Goal: Task Accomplishment & Management: Manage account settings

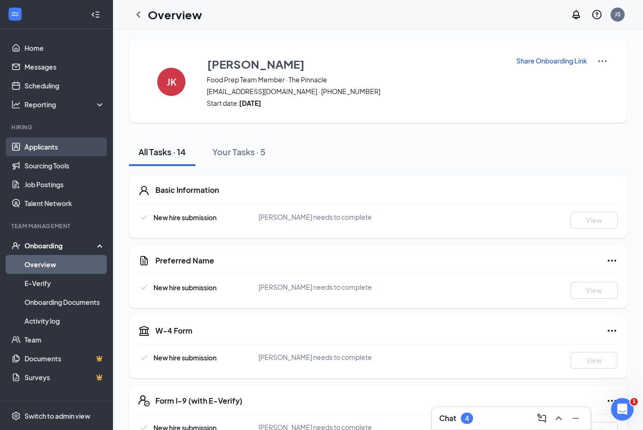
click at [36, 149] on link "Applicants" at bounding box center [64, 146] width 80 height 19
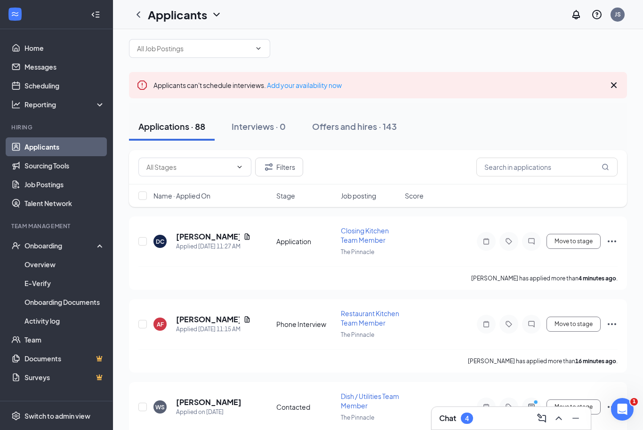
scroll to position [17, 0]
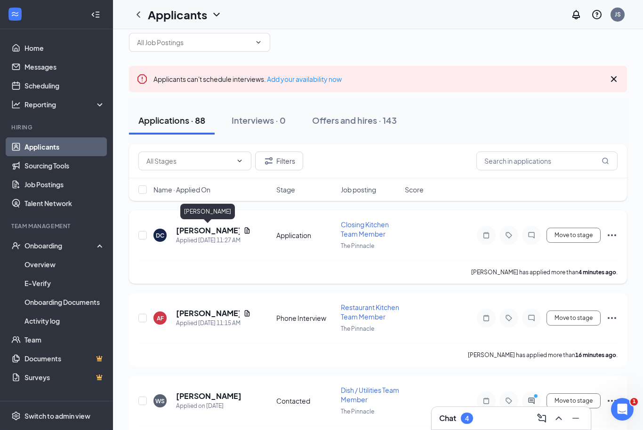
click at [211, 232] on h5 "[PERSON_NAME]" at bounding box center [208, 230] width 64 height 10
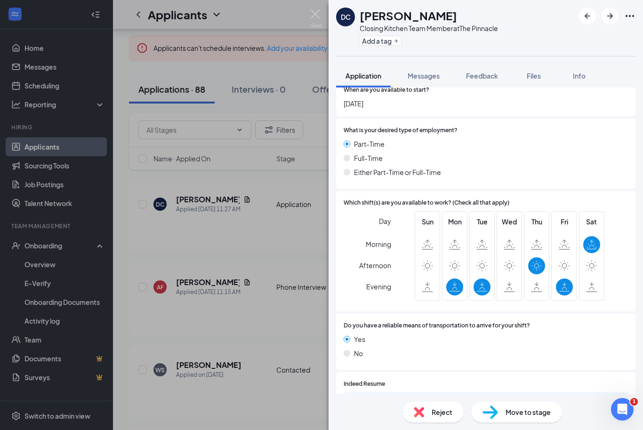
scroll to position [548, 0]
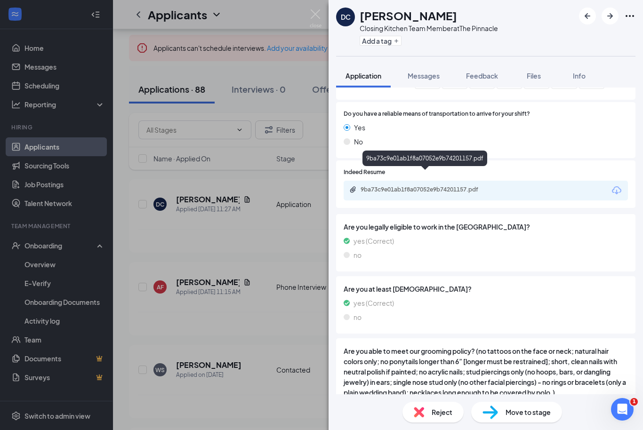
click at [422, 186] on div "9ba73c9e01ab1f8a07052e9b74201157.pdf" at bounding box center [426, 190] width 132 height 8
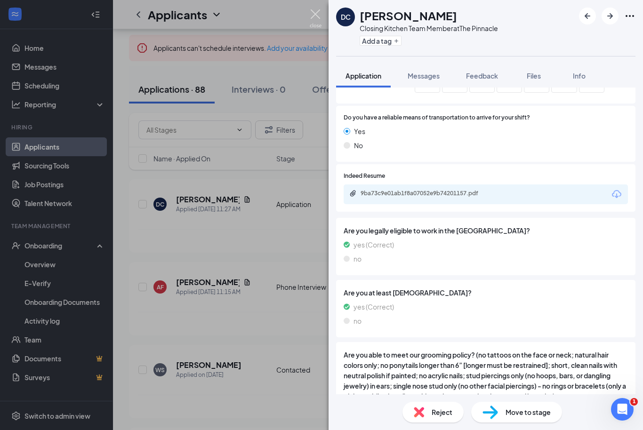
click at [317, 18] on img at bounding box center [316, 18] width 12 height 18
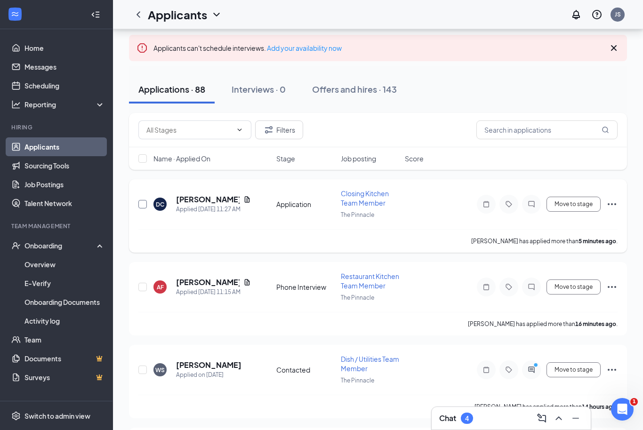
click at [143, 204] on input "checkbox" at bounding box center [142, 204] width 8 height 8
checkbox input "true"
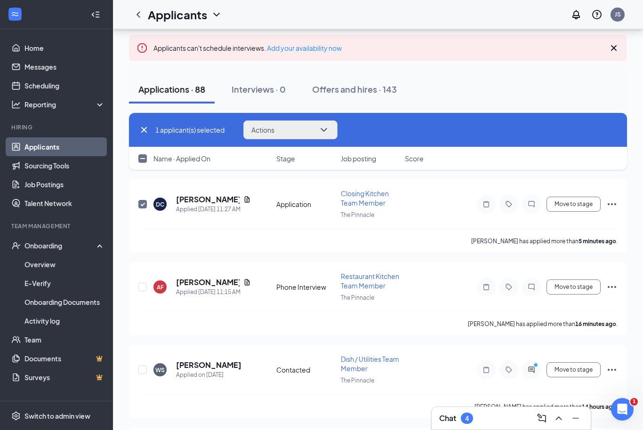
click at [301, 126] on button "Actions" at bounding box center [290, 129] width 94 height 19
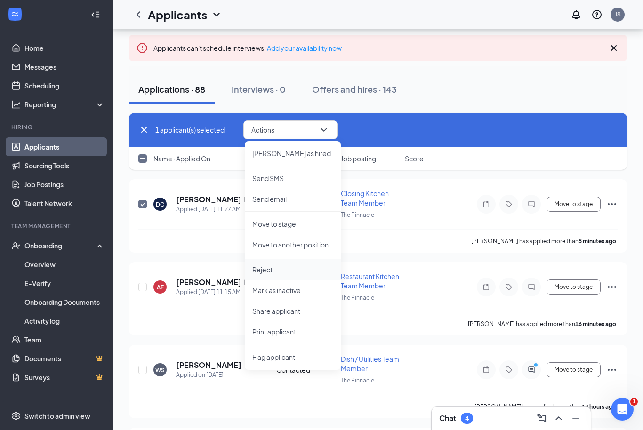
click at [277, 272] on p "Reject" at bounding box center [292, 269] width 81 height 9
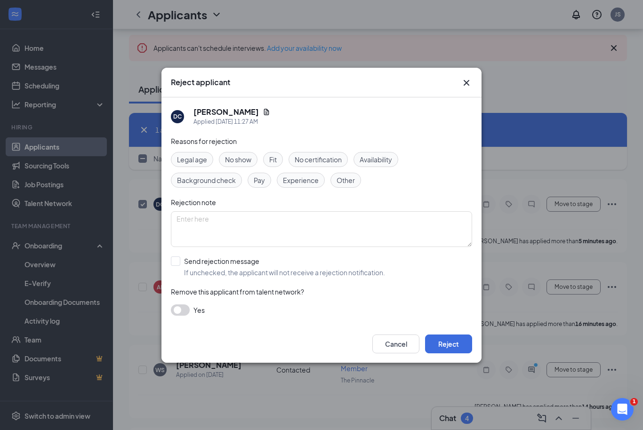
click at [375, 160] on span "Availability" at bounding box center [376, 159] width 32 height 10
click at [175, 264] on input "Send rejection message If unchecked, the applicant will not receive a rejection…" at bounding box center [278, 266] width 214 height 21
checkbox input "true"
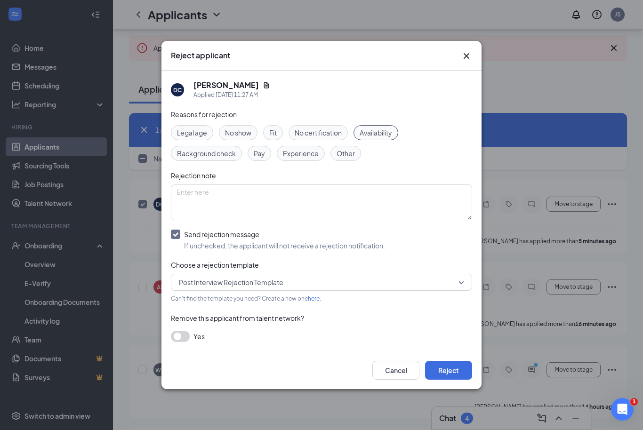
click at [218, 287] on span "Post Interview Rejection Template" at bounding box center [231, 282] width 104 height 14
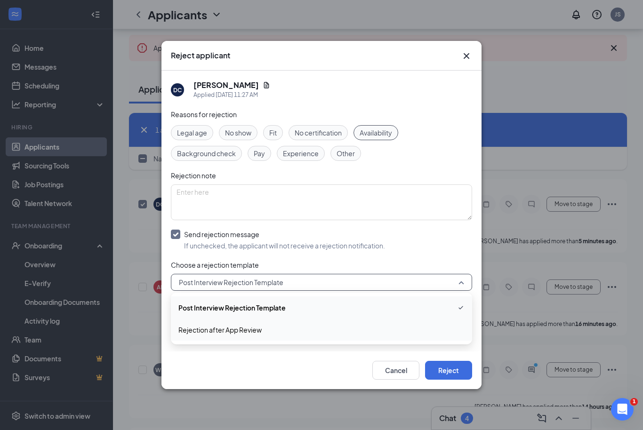
click at [224, 330] on span "Rejection after App Review" at bounding box center [219, 330] width 83 height 10
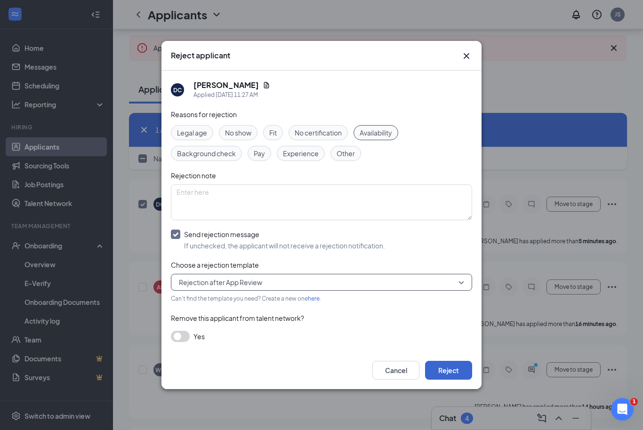
click at [443, 374] on button "Reject" at bounding box center [448, 370] width 47 height 19
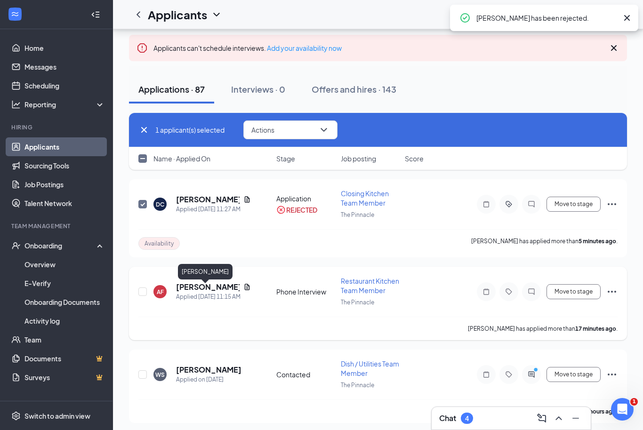
click at [202, 288] on h5 "[PERSON_NAME]" at bounding box center [208, 287] width 64 height 10
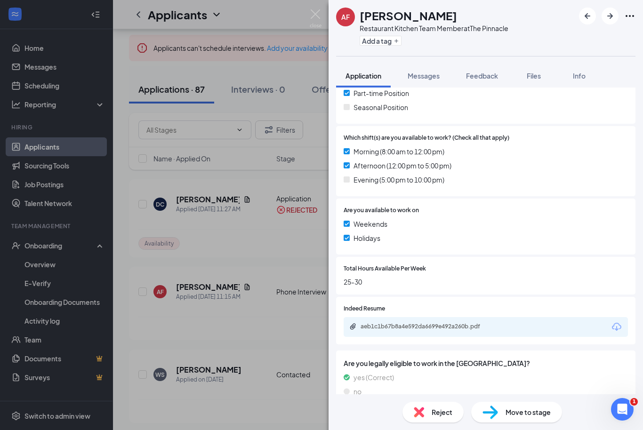
scroll to position [231, 0]
click at [457, 324] on div "aeb1c1b67b8a4e592da6699e492a260b.pdf" at bounding box center [426, 327] width 132 height 8
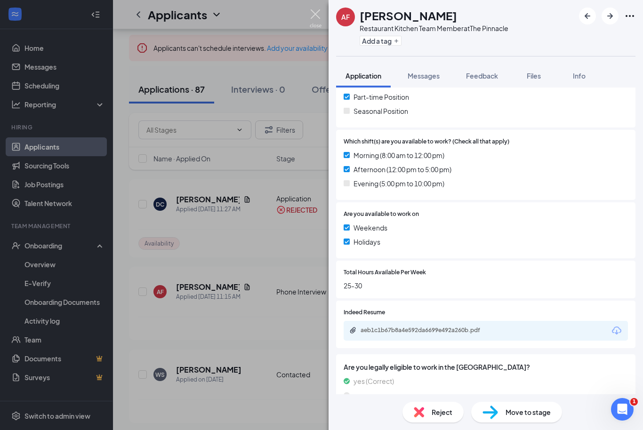
click at [319, 16] on img at bounding box center [316, 18] width 12 height 18
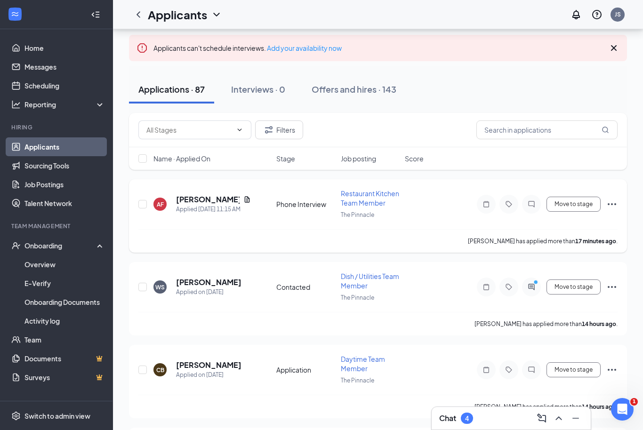
click at [138, 212] on div "[PERSON_NAME] fee Applied [DATE] 11:15 AM Phone Interview Restaurant Kitchen Te…" at bounding box center [378, 215] width 498 height 73
click at [140, 204] on input "checkbox" at bounding box center [142, 204] width 8 height 8
checkbox input "true"
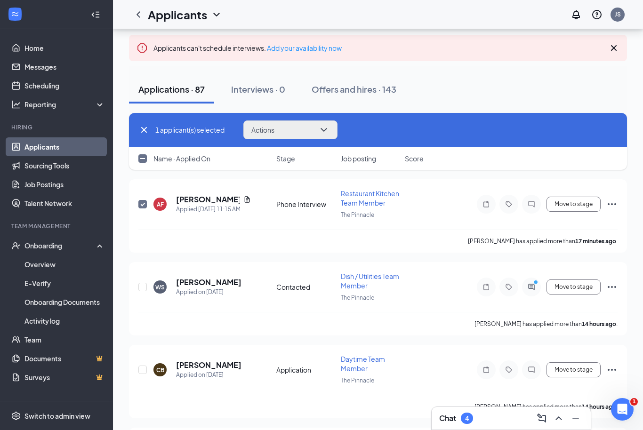
click at [293, 121] on button "Actions" at bounding box center [290, 129] width 94 height 19
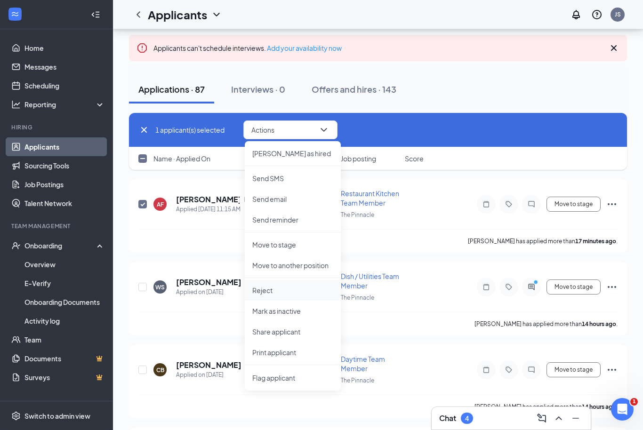
click at [269, 290] on p "Reject" at bounding box center [292, 290] width 81 height 9
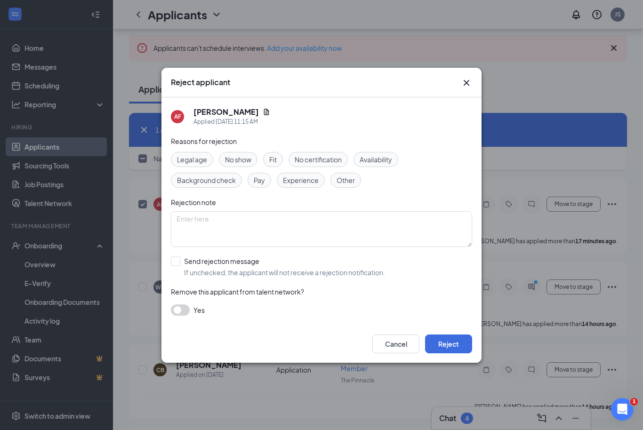
click at [274, 159] on span "Fit" at bounding box center [273, 159] width 8 height 10
click at [183, 264] on label "Send rejection message If unchecked, the applicant will not receive a rejection…" at bounding box center [278, 266] width 214 height 21
click at [183, 264] on input "Send rejection message If unchecked, the applicant will not receive a rejection…" at bounding box center [278, 266] width 214 height 21
checkbox input "true"
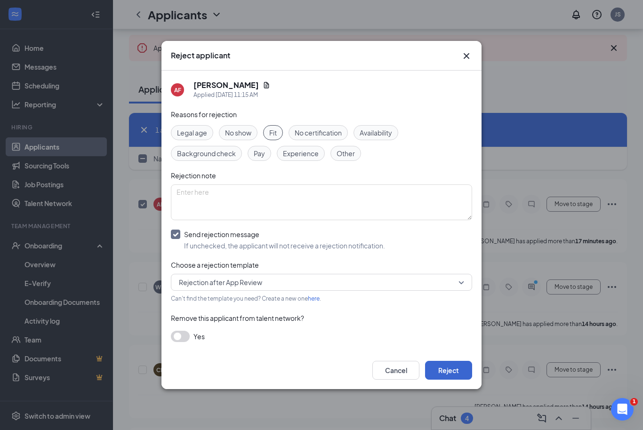
click at [451, 375] on button "Reject" at bounding box center [448, 370] width 47 height 19
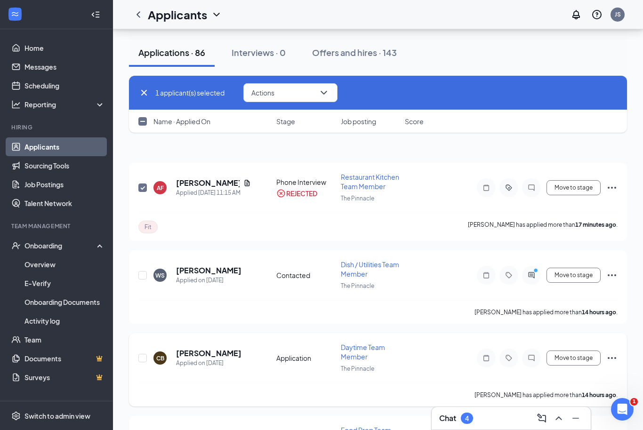
scroll to position [154, 0]
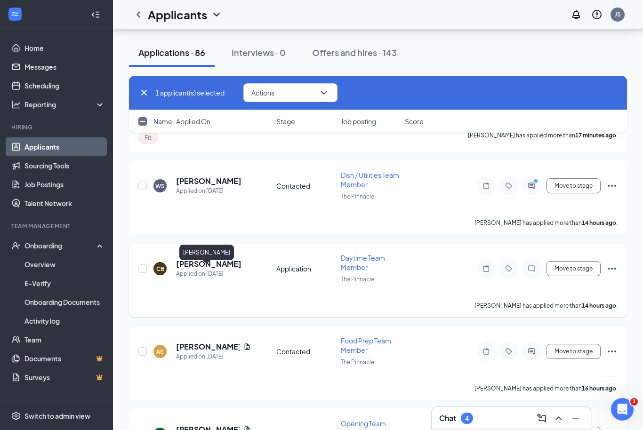
click at [192, 269] on h5 "[PERSON_NAME]" at bounding box center [208, 264] width 65 height 10
checkbox input "false"
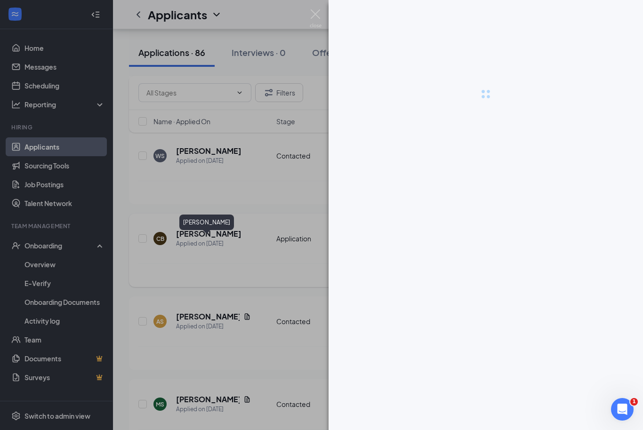
scroll to position [185, 0]
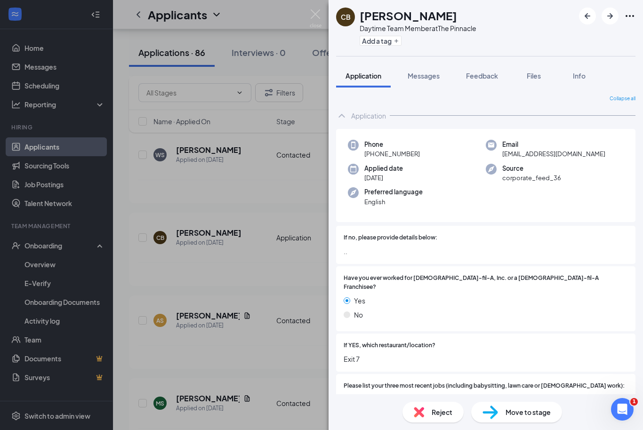
click at [318, 21] on img at bounding box center [316, 18] width 12 height 18
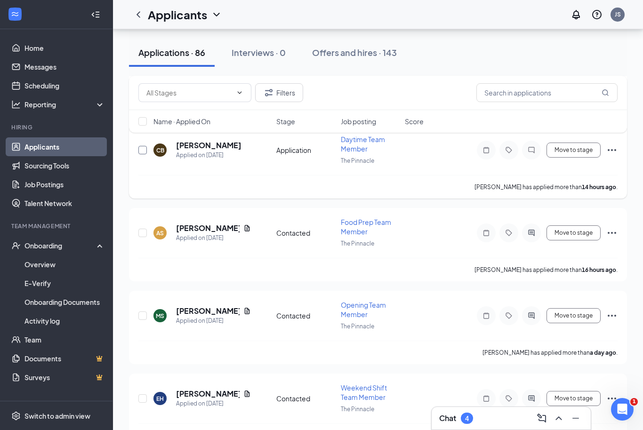
click at [145, 147] on input "checkbox" at bounding box center [142, 150] width 8 height 8
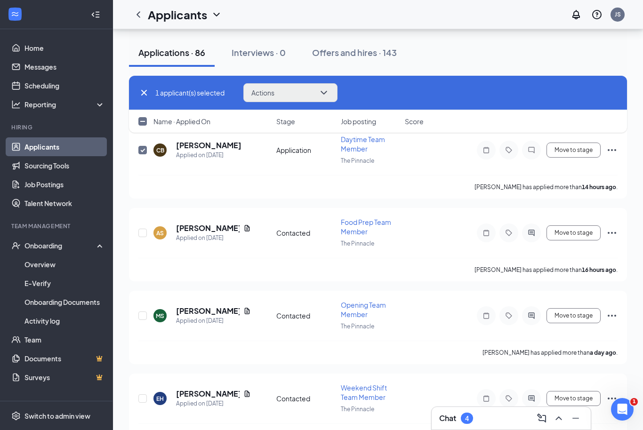
click at [284, 93] on button "Actions" at bounding box center [290, 92] width 94 height 19
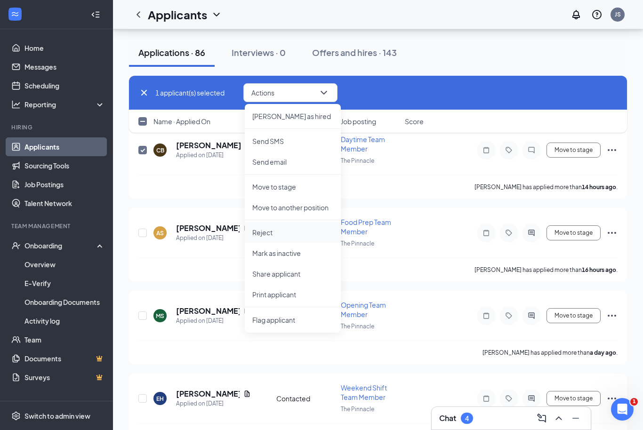
click at [276, 235] on p "Reject" at bounding box center [292, 232] width 81 height 9
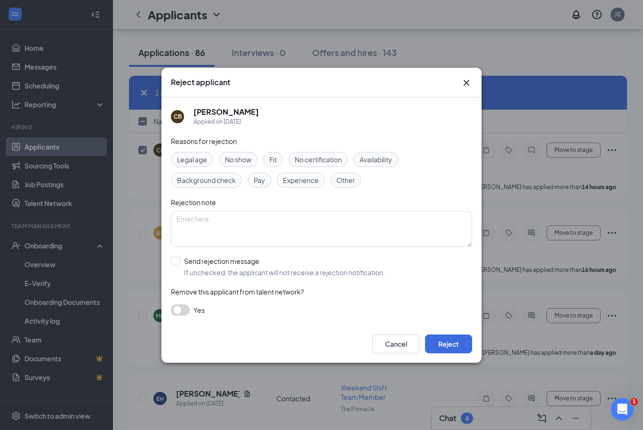
click at [280, 157] on div "Fit" at bounding box center [273, 159] width 20 height 15
click at [440, 344] on button "Reject" at bounding box center [448, 344] width 47 height 19
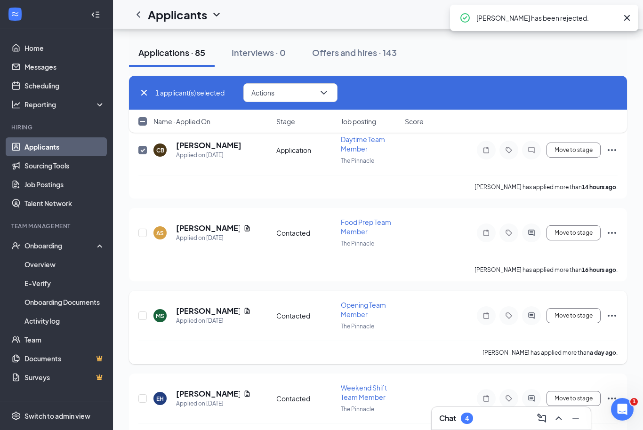
checkbox input "false"
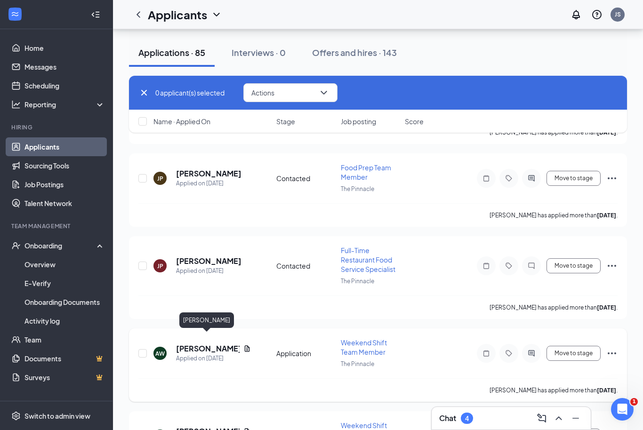
click at [208, 344] on h5 "[PERSON_NAME]" at bounding box center [208, 349] width 64 height 10
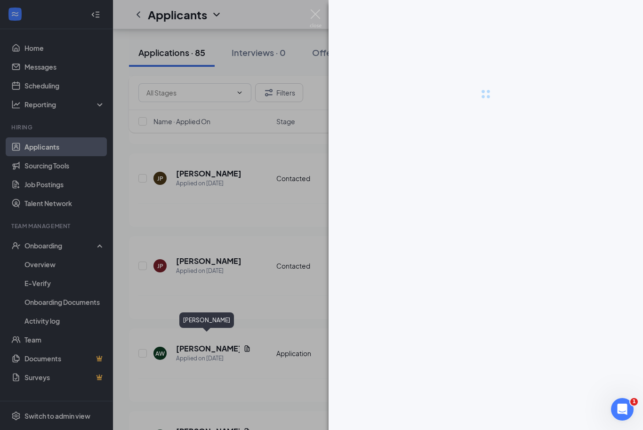
scroll to position [768, 0]
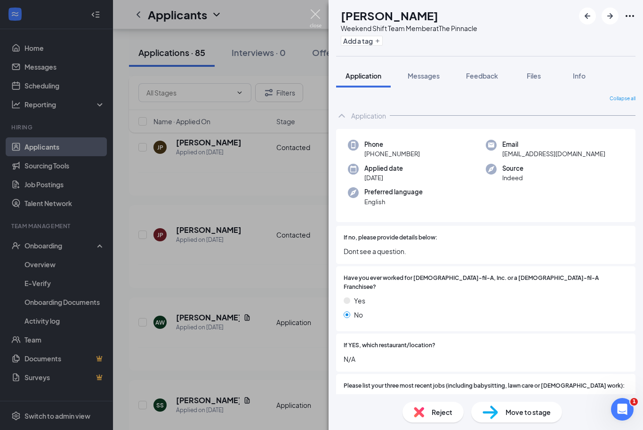
click at [317, 12] on img at bounding box center [316, 18] width 12 height 18
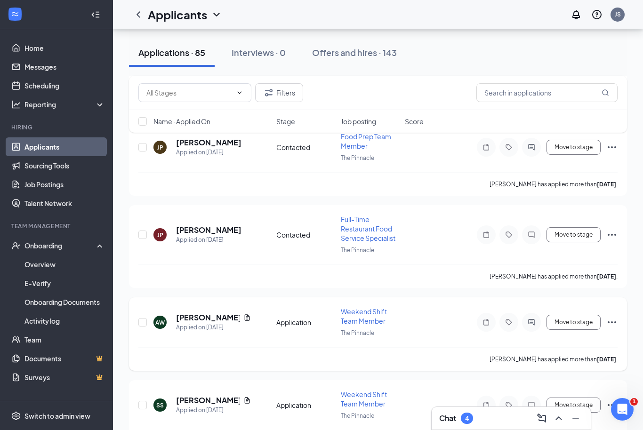
click at [146, 318] on div at bounding box center [142, 322] width 9 height 31
click at [143, 318] on input "checkbox" at bounding box center [142, 322] width 8 height 8
checkbox input "true"
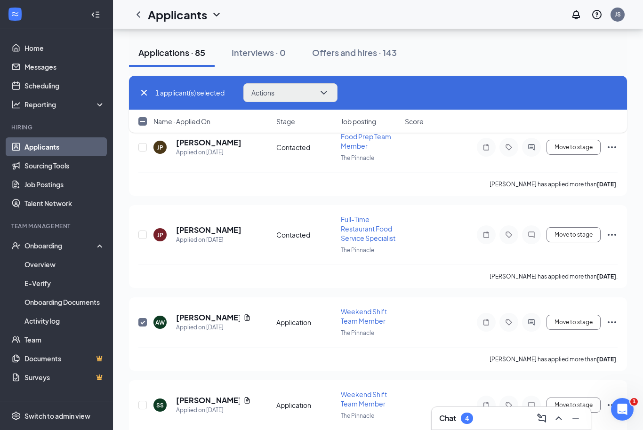
click at [294, 97] on button "Actions" at bounding box center [290, 92] width 94 height 19
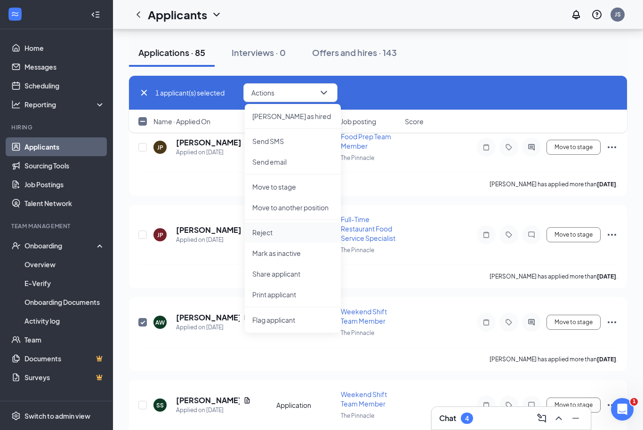
click at [266, 231] on p "Reject" at bounding box center [292, 232] width 81 height 9
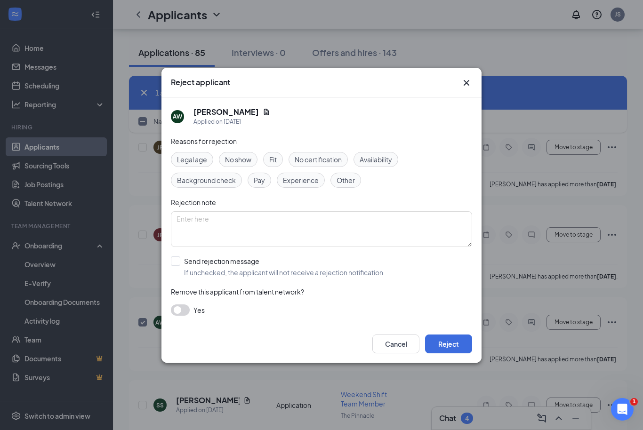
click at [467, 79] on icon "Cross" at bounding box center [466, 82] width 11 height 11
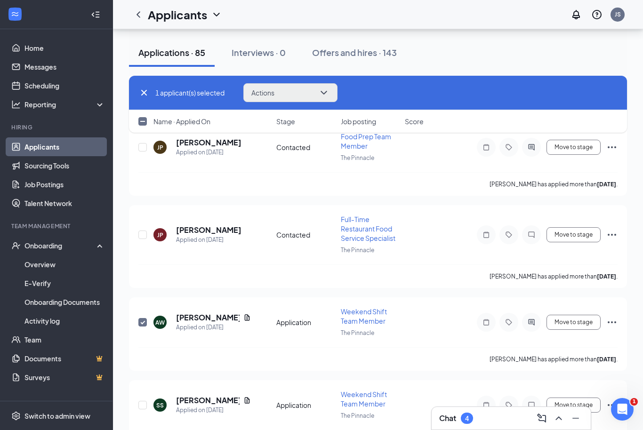
click at [304, 94] on button "Actions" at bounding box center [290, 92] width 94 height 19
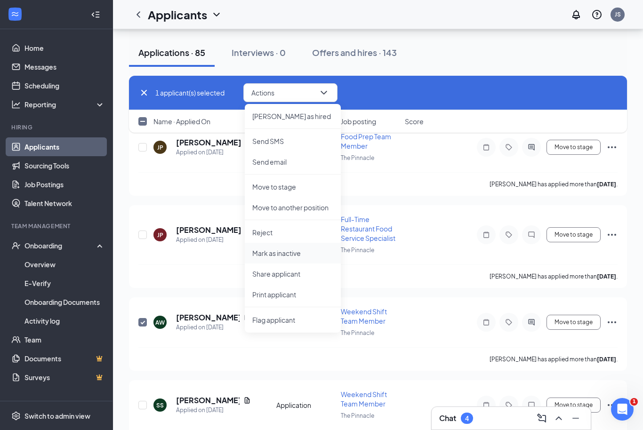
click at [284, 253] on p "Mark as inactive" at bounding box center [292, 252] width 81 height 9
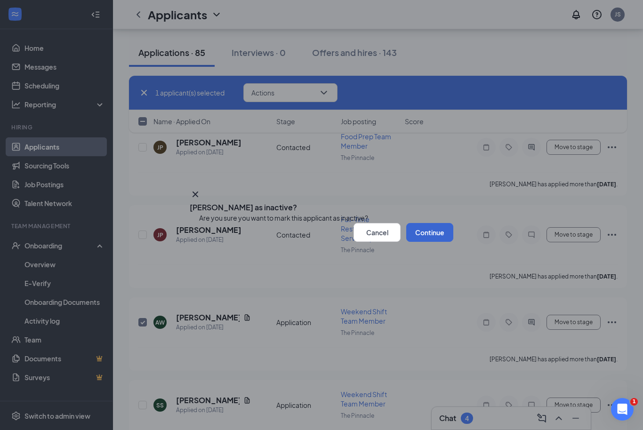
click at [422, 242] on button "Continue" at bounding box center [429, 232] width 47 height 19
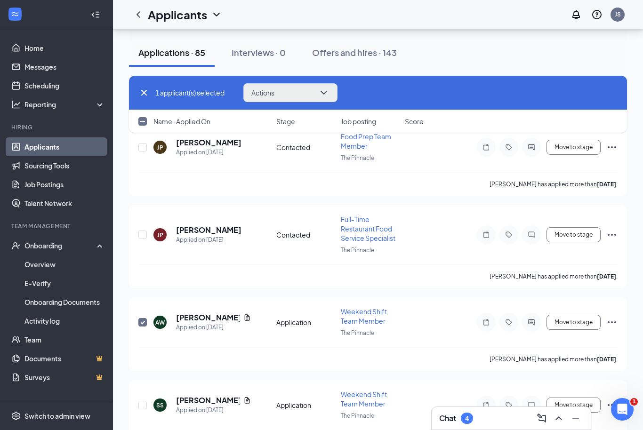
click at [311, 94] on button "Actions" at bounding box center [290, 92] width 94 height 19
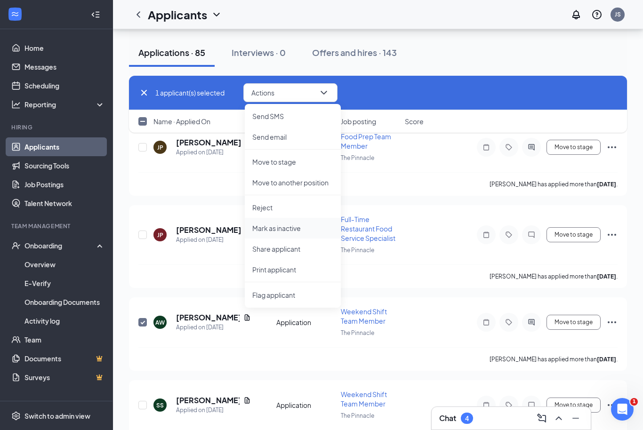
click at [287, 228] on p "Mark as inactive" at bounding box center [292, 228] width 81 height 9
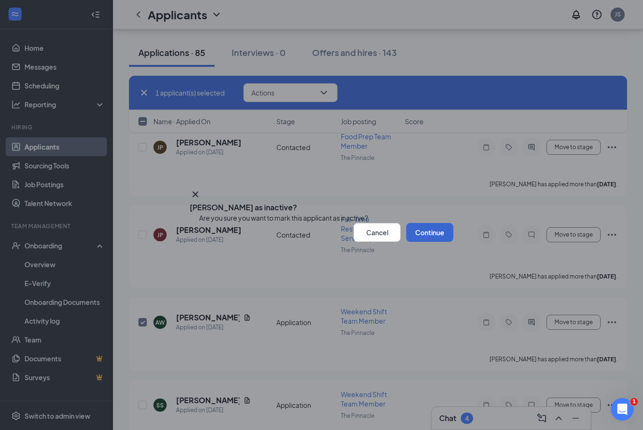
click at [408, 242] on button "Continue" at bounding box center [429, 232] width 47 height 19
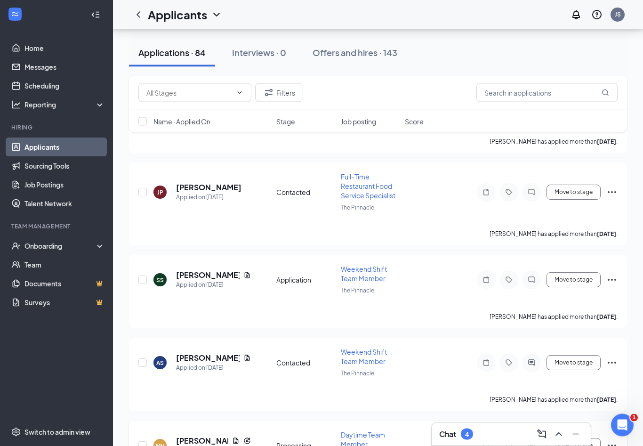
scroll to position [830, 0]
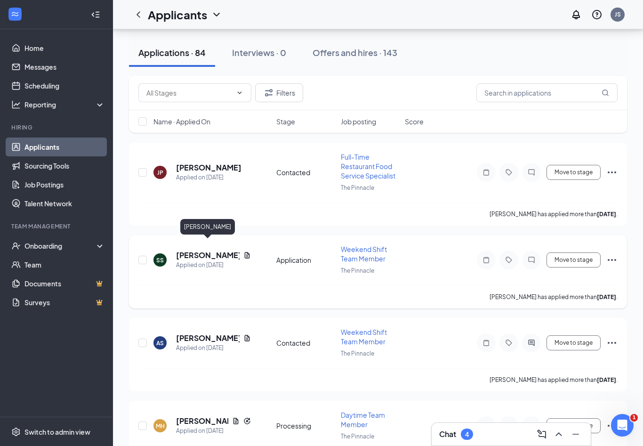
click at [198, 250] on h5 "[PERSON_NAME]" at bounding box center [208, 255] width 64 height 10
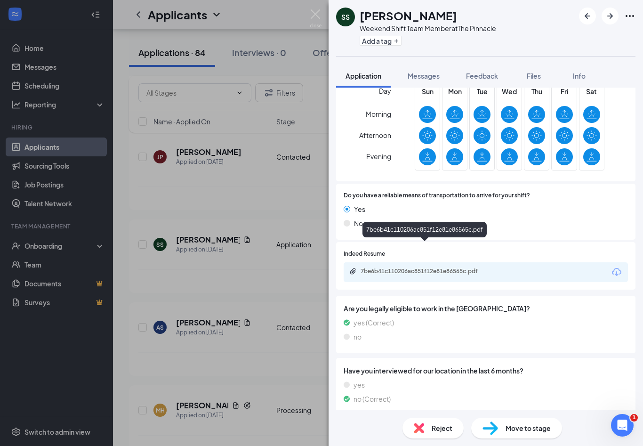
scroll to position [552, 0]
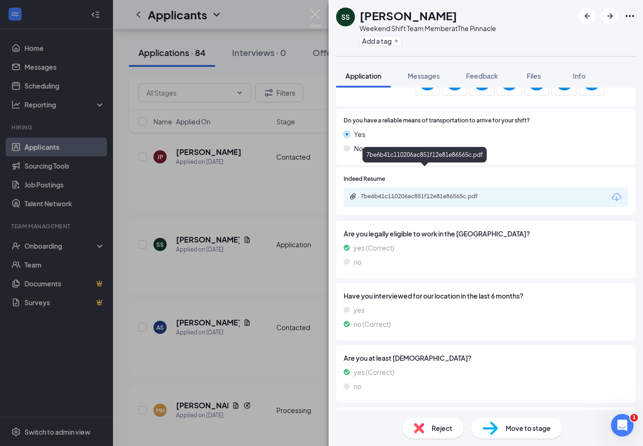
click at [408, 192] on div "7be6b41c110206ac851f12e81e86565c.pdf" at bounding box center [426, 196] width 132 height 8
click at [430, 78] on span "Messages" at bounding box center [424, 76] width 32 height 8
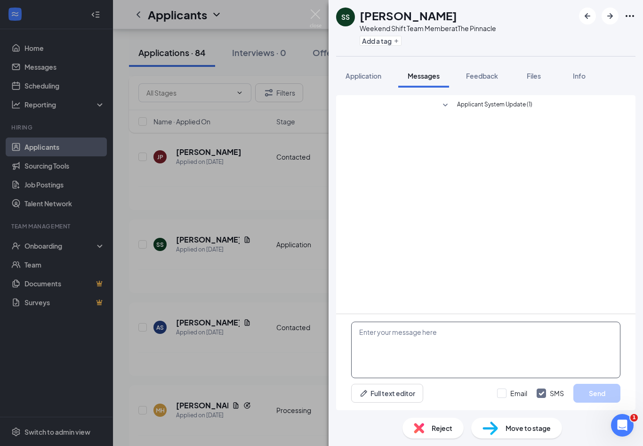
scroll to position [16, 0]
click at [445, 332] on textarea at bounding box center [485, 349] width 269 height 56
paste textarea "Hi Alexander! This is Jenifer from The Pinnacle Chick-fil-A. Thank you for subm…"
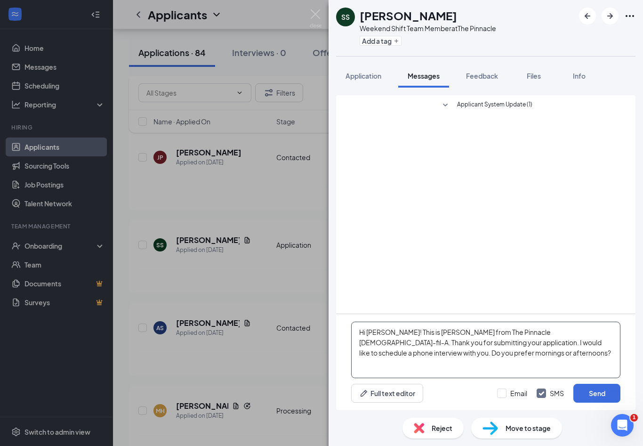
click at [399, 331] on textarea "Hi Alexander! This is Jenifer from The Pinnacle Chick-fil-A. Thank you for subm…" at bounding box center [485, 349] width 269 height 56
type textarea "Hi Sydney! This is Jenifer from The Pinnacle Chick-fil-A. Thank you for submitt…"
click at [611, 392] on button "Send" at bounding box center [596, 393] width 47 height 19
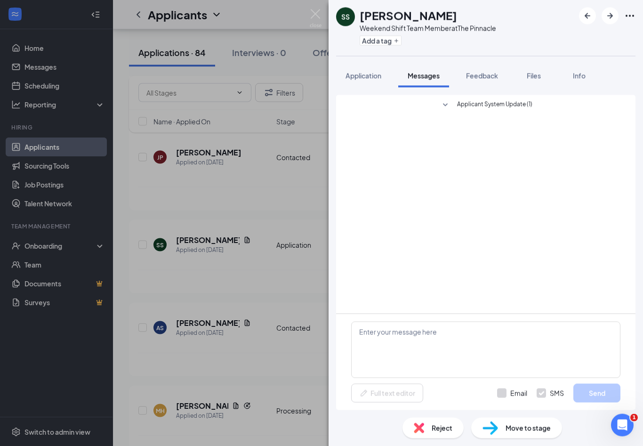
scroll to position [846, 0]
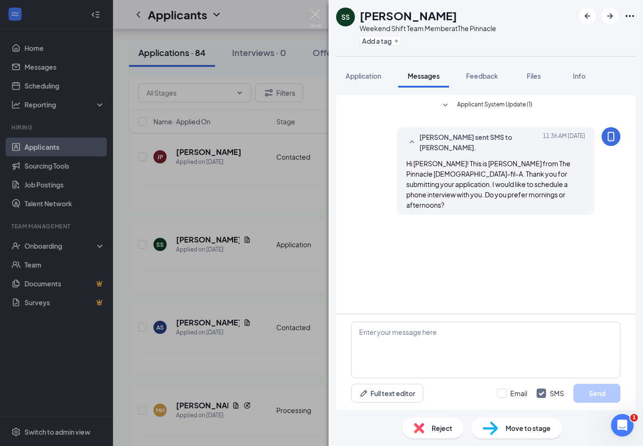
click at [2, 67] on div "SS SYDNEY SPARKS Weekend Shift Team Member at The Pinnacle Add a tag Applicatio…" at bounding box center [321, 223] width 643 height 446
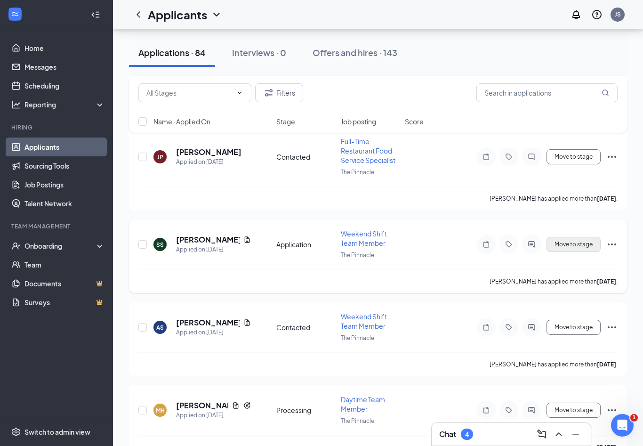
click at [555, 237] on button "Move to stage" at bounding box center [573, 244] width 54 height 15
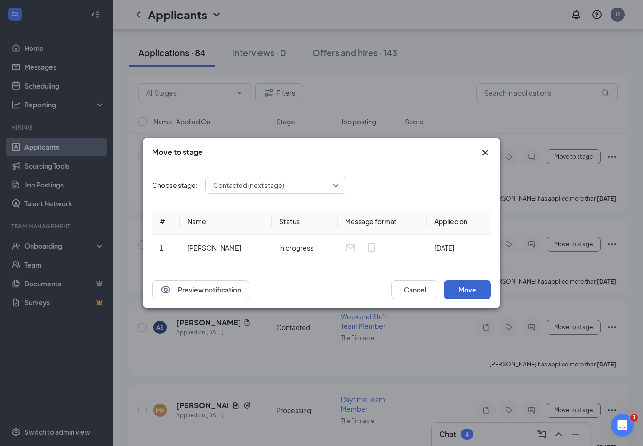
click at [463, 292] on button "Move" at bounding box center [467, 289] width 47 height 19
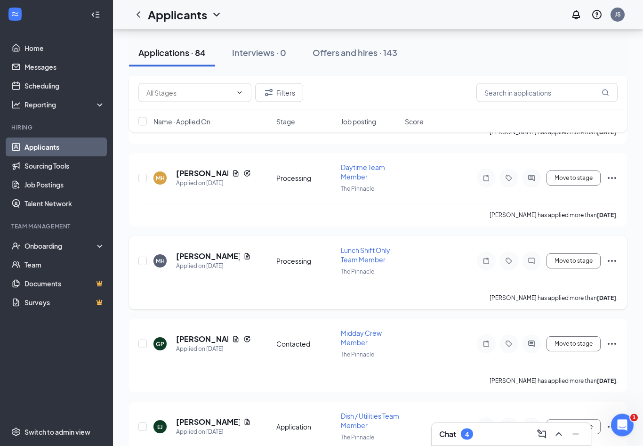
scroll to position [1078, 0]
click at [184, 261] on div "Applied on [DATE]" at bounding box center [213, 265] width 75 height 9
click at [187, 251] on h5 "[PERSON_NAME]" at bounding box center [208, 256] width 64 height 10
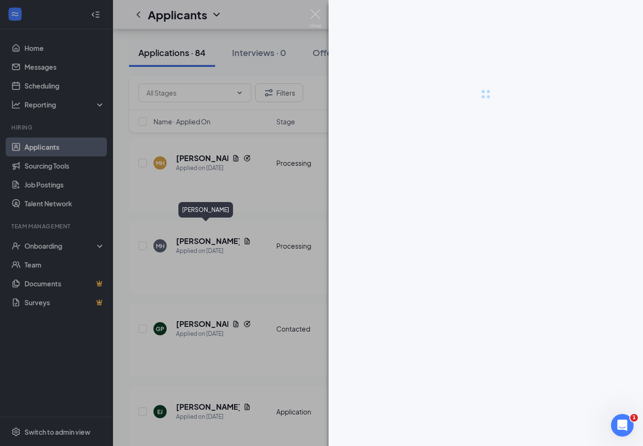
scroll to position [1093, 0]
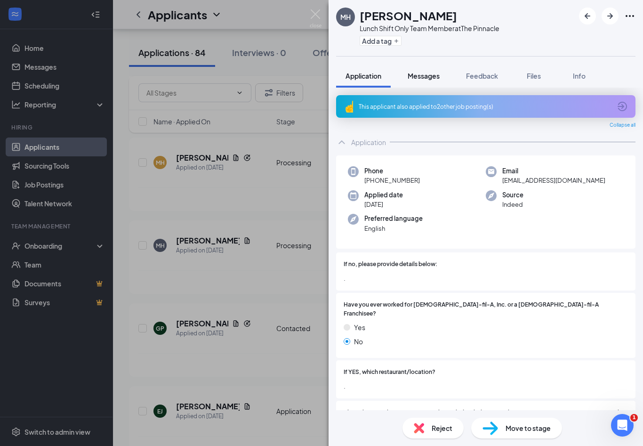
click at [426, 77] on span "Messages" at bounding box center [424, 76] width 32 height 8
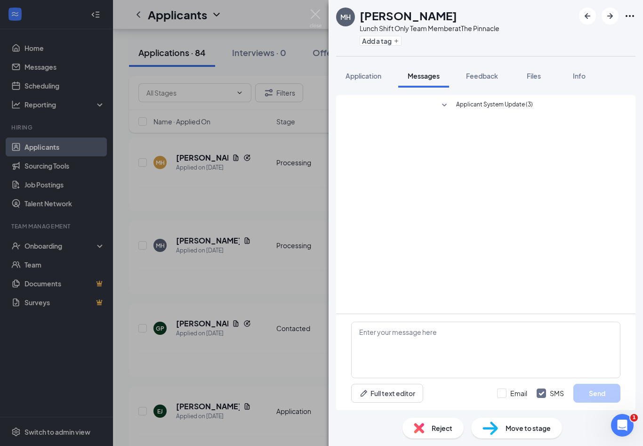
scroll to position [16, 0]
click at [310, 22] on img at bounding box center [316, 18] width 12 height 18
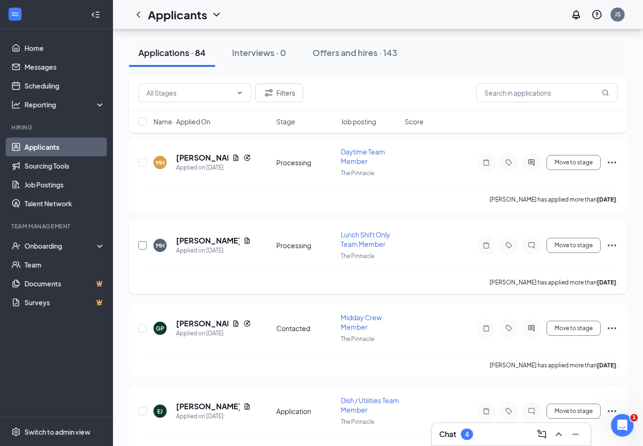
click at [138, 241] on input "checkbox" at bounding box center [142, 245] width 8 height 8
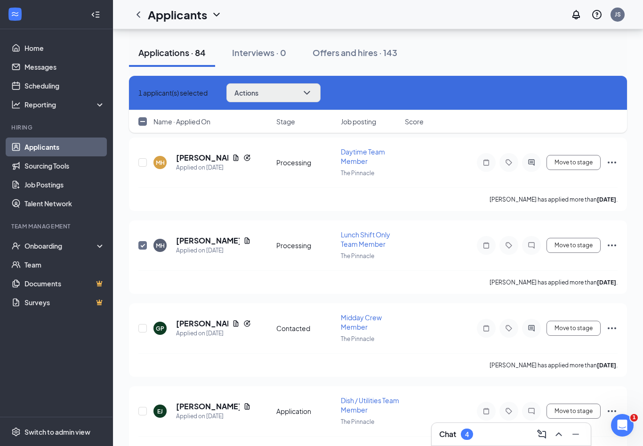
click at [290, 98] on button "Actions" at bounding box center [273, 92] width 94 height 19
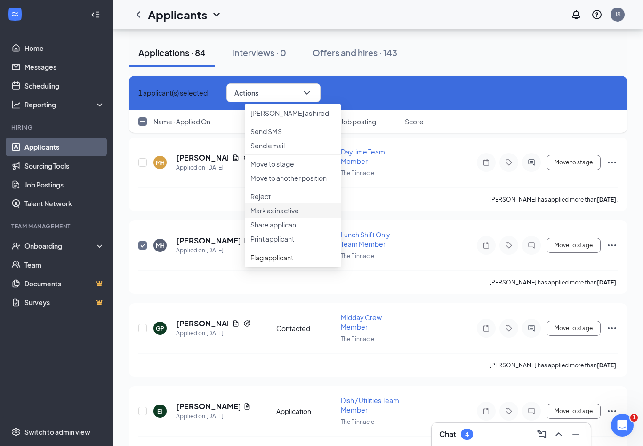
click at [289, 215] on p "Mark as inactive" at bounding box center [292, 210] width 85 height 9
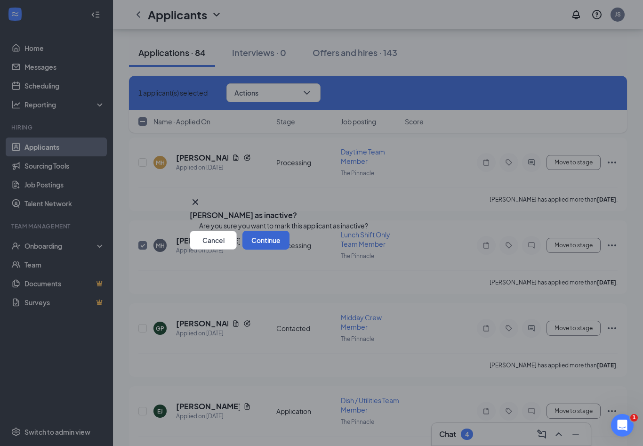
click at [289, 249] on button "Continue" at bounding box center [265, 240] width 47 height 19
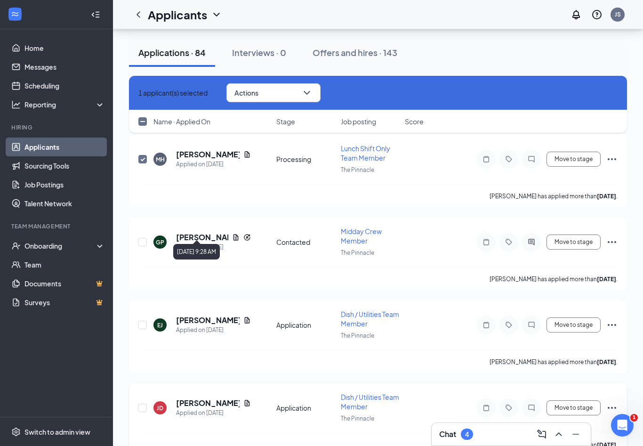
scroll to position [1248, 0]
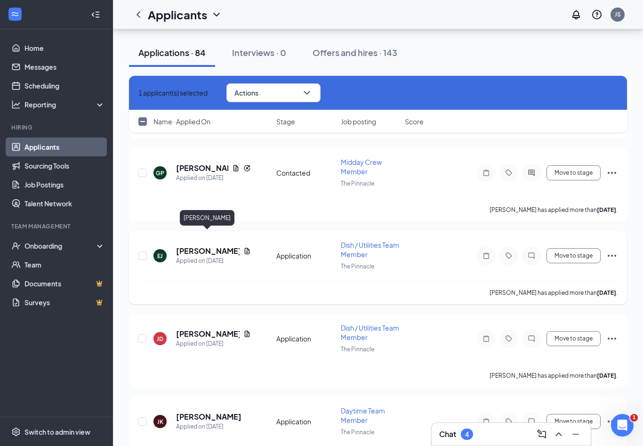
click at [195, 246] on h5 "[PERSON_NAME]" at bounding box center [208, 251] width 64 height 10
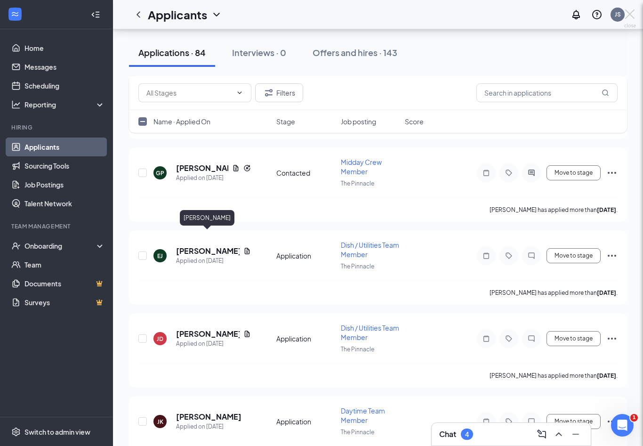
checkbox input "false"
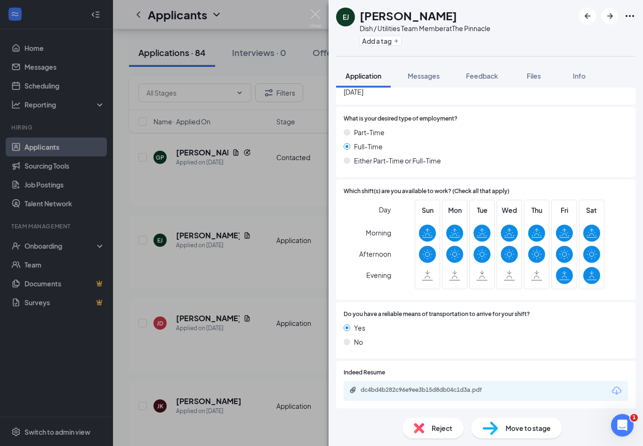
scroll to position [433, 0]
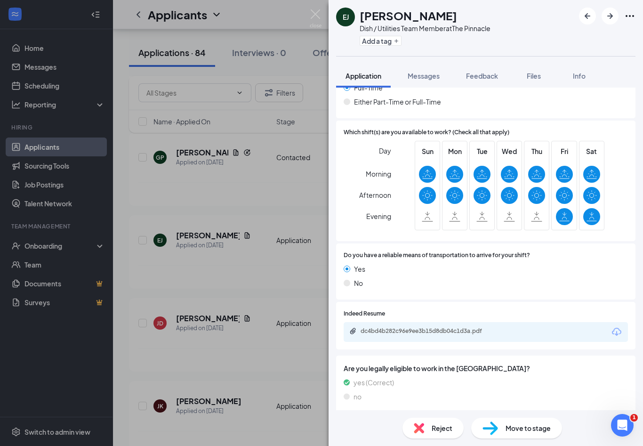
click at [454, 327] on div "dc4bd4b282c96e9ee3b15d8db04c1d3a.pdf" at bounding box center [426, 331] width 132 height 8
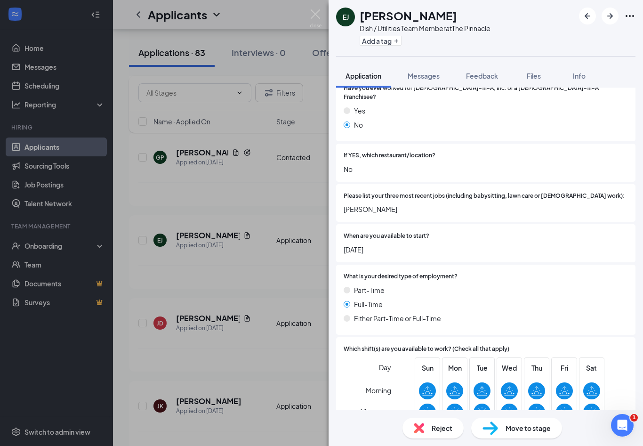
scroll to position [128, 0]
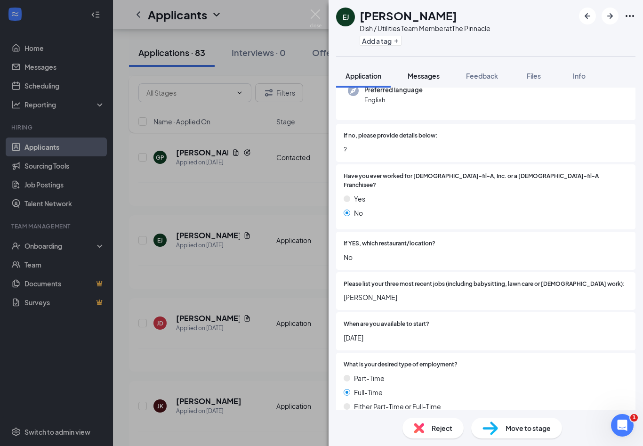
click at [429, 79] on span "Messages" at bounding box center [424, 76] width 32 height 8
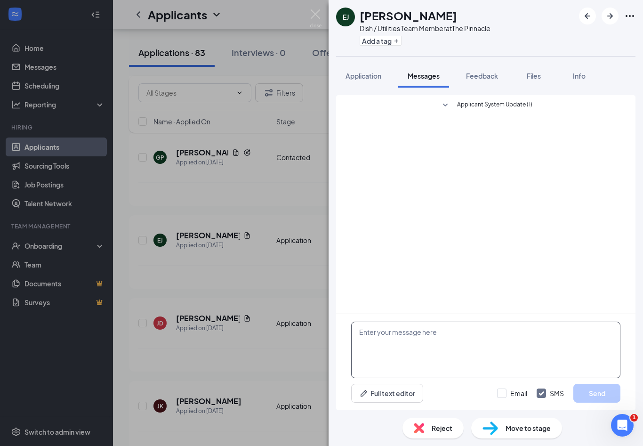
scroll to position [16, 0]
click at [444, 337] on textarea at bounding box center [485, 349] width 269 height 56
paste textarea "Hi Alexander! This is Jenifer from The Pinnacle Chick-fil-A. Thank you for subm…"
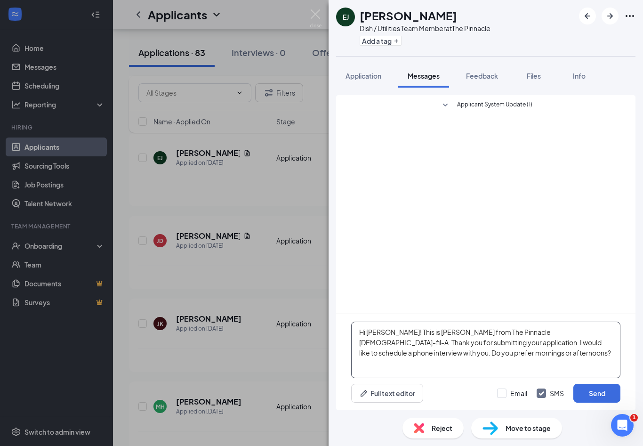
click at [398, 331] on textarea "Hi Alexander! This is Jenifer from The Pinnacle Chick-fil-A. Thank you for subm…" at bounding box center [485, 349] width 269 height 56
type textarea "Hi Elizabeth! This is Jenifer from The Pinnacle Chick-fil-A. Thank you for subm…"
click at [590, 396] on button "Send" at bounding box center [596, 393] width 47 height 19
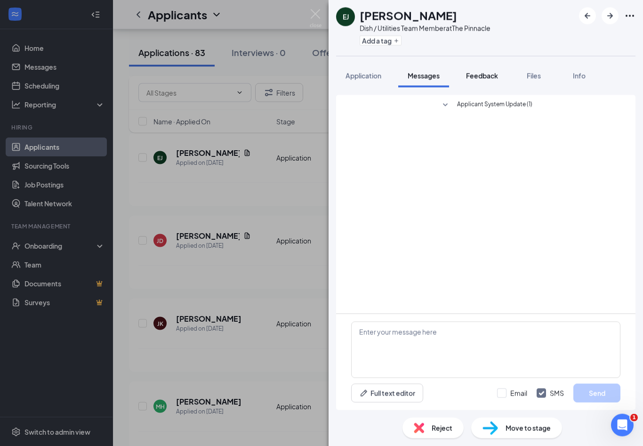
scroll to position [1264, 0]
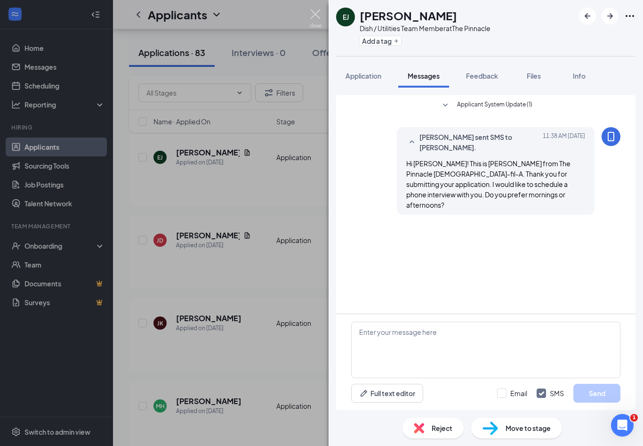
click at [314, 16] on img at bounding box center [316, 18] width 12 height 18
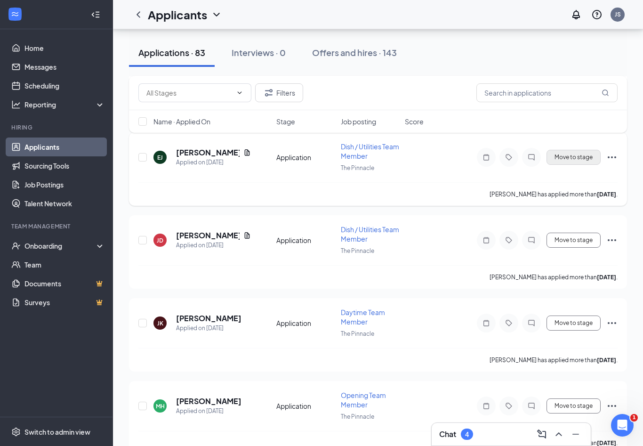
click at [573, 150] on button "Move to stage" at bounding box center [573, 157] width 54 height 15
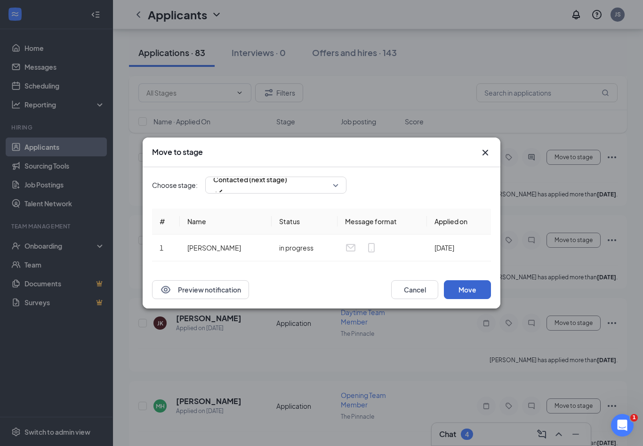
click at [470, 288] on button "Move" at bounding box center [467, 289] width 47 height 19
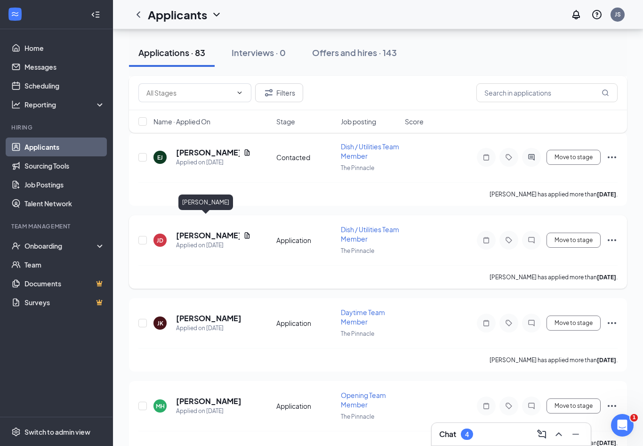
click at [197, 230] on h5 "[PERSON_NAME]" at bounding box center [208, 235] width 64 height 10
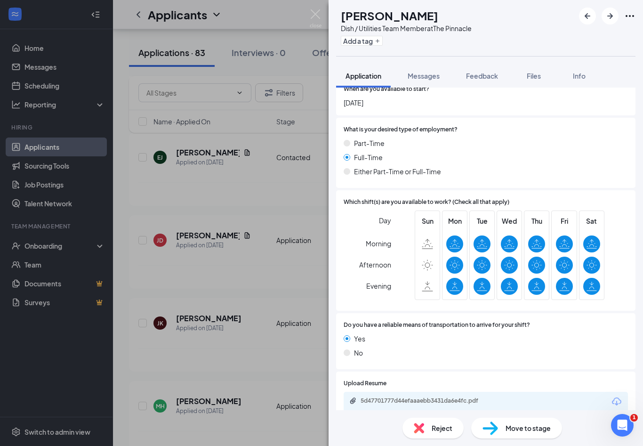
scroll to position [376, 0]
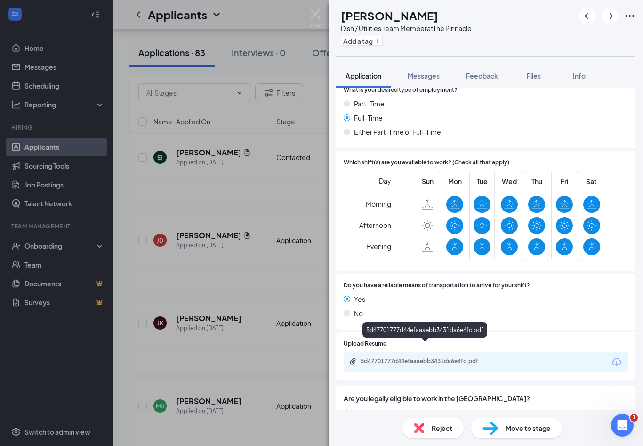
click at [464, 357] on div "5d47701777d44efaaaebb3431da6e4fc.pdf" at bounding box center [426, 361] width 132 height 8
click at [326, 16] on div "JD John Dorety Dish / Utilities Team Member at The Pinnacle Add a tag Applicati…" at bounding box center [321, 223] width 643 height 446
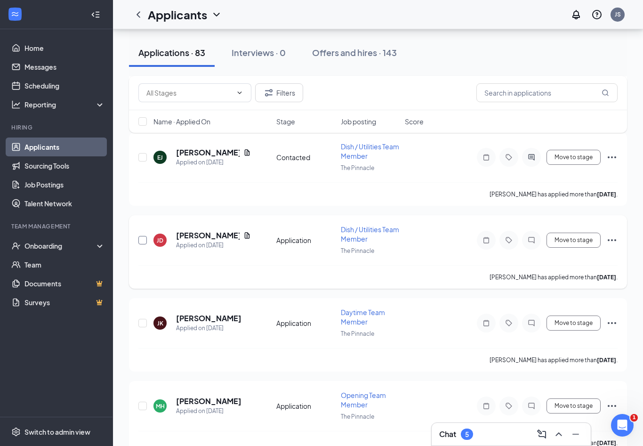
click at [144, 236] on input "checkbox" at bounding box center [142, 240] width 8 height 8
checkbox input "true"
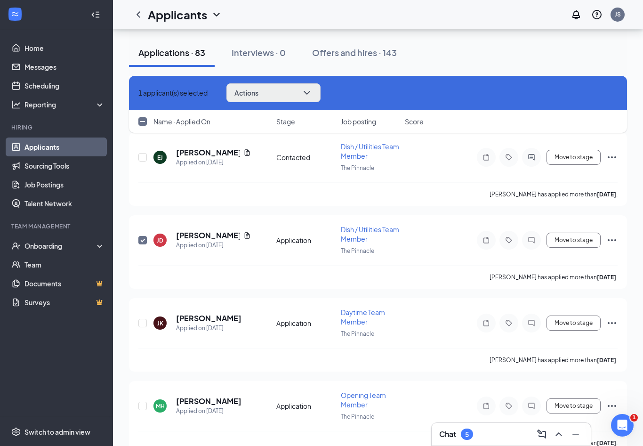
click at [316, 94] on button "Actions" at bounding box center [273, 92] width 94 height 19
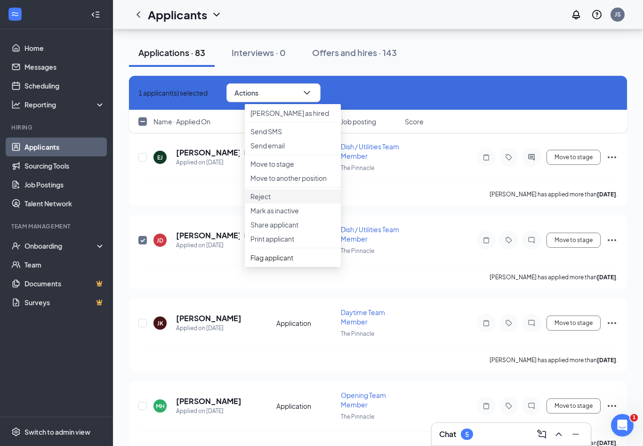
click at [276, 203] on li "Reject" at bounding box center [293, 196] width 96 height 14
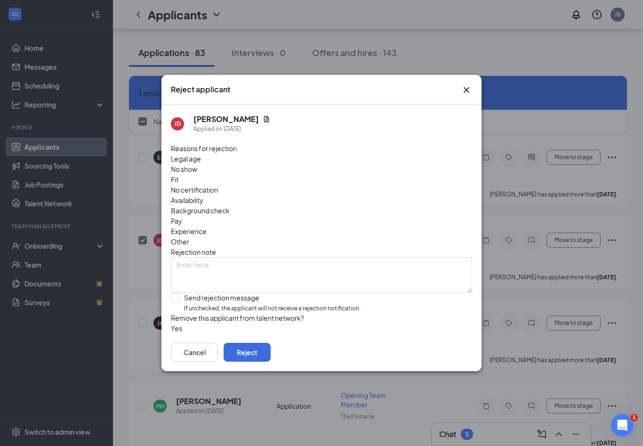
click at [279, 174] on div "Fit" at bounding box center [321, 179] width 301 height 10
click at [175, 293] on input "Send rejection message If unchecked, the applicant will not receive a rejection…" at bounding box center [266, 303] width 190 height 20
checkbox input "true"
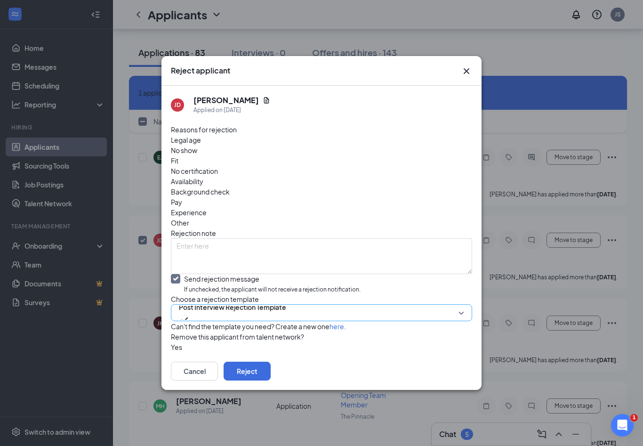
click at [200, 300] on span "Post Interview Rejection Template" at bounding box center [232, 307] width 107 height 14
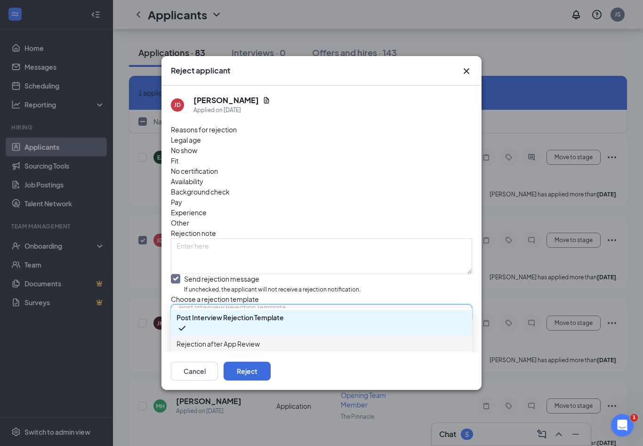
click at [211, 338] on span "Rejection after App Review" at bounding box center [217, 343] width 83 height 10
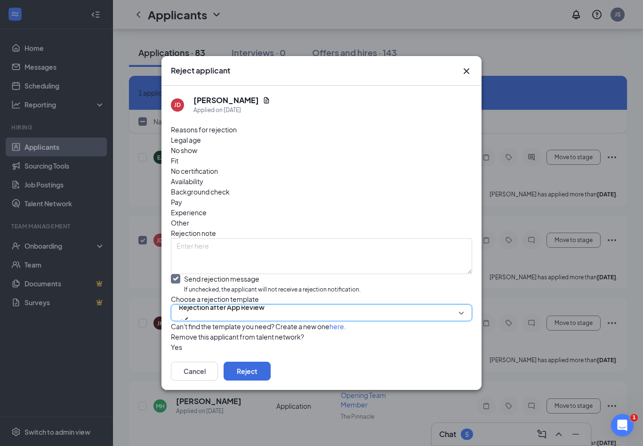
click at [171, 342] on button "button" at bounding box center [171, 347] width 0 height 10
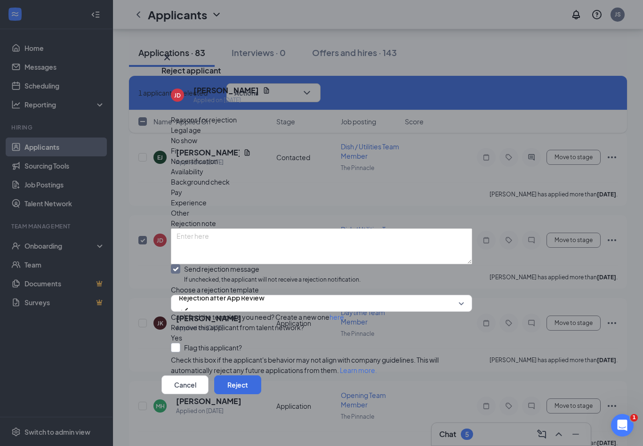
click at [182, 343] on label "Flag this applicant?" at bounding box center [206, 347] width 71 height 9
click at [182, 343] on input "Flag this applicant?" at bounding box center [206, 347] width 71 height 9
checkbox input "true"
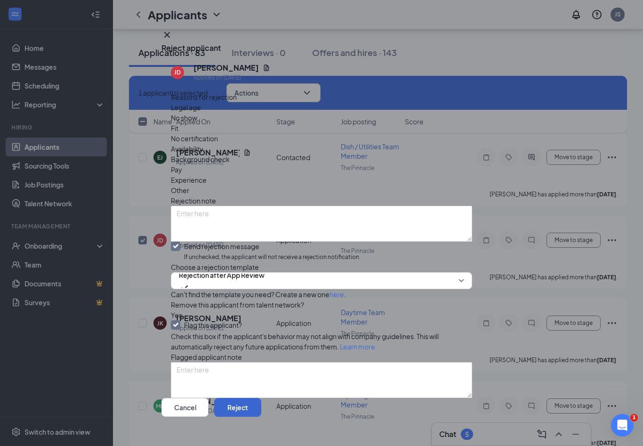
click at [261, 404] on button "Reject" at bounding box center [237, 407] width 47 height 19
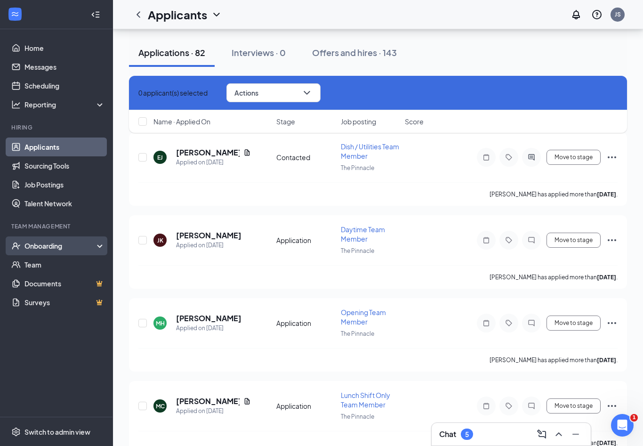
click at [54, 245] on div "Onboarding" at bounding box center [60, 245] width 72 height 9
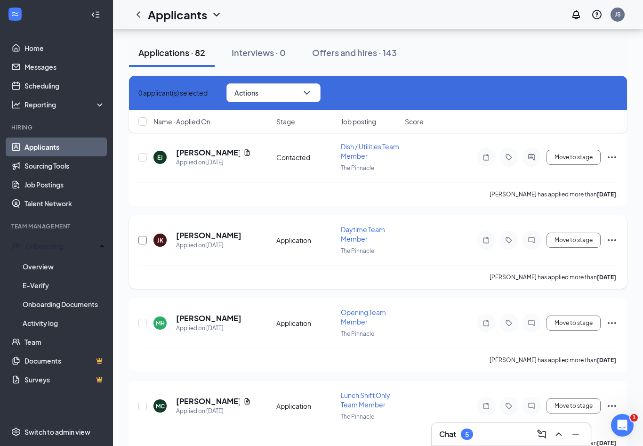
click at [144, 236] on input "checkbox" at bounding box center [142, 240] width 8 height 8
checkbox input "true"
click at [317, 91] on button "Actions" at bounding box center [273, 92] width 94 height 19
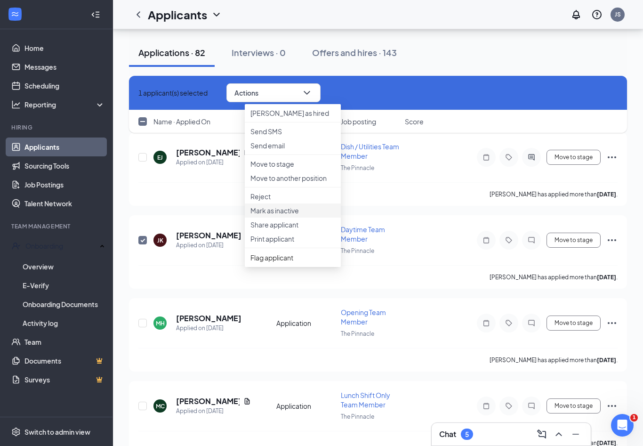
click at [269, 215] on p "Mark as inactive" at bounding box center [292, 210] width 85 height 9
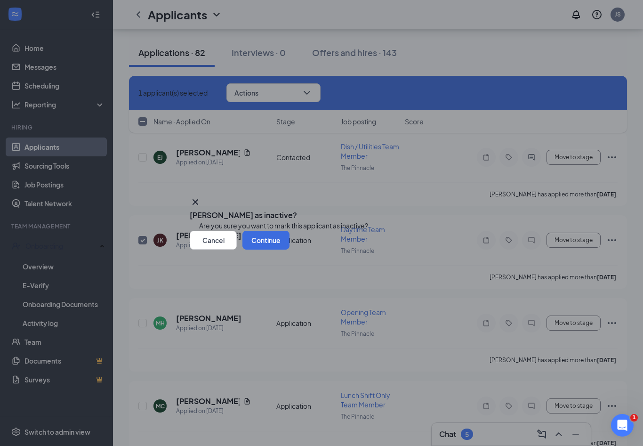
click at [444, 249] on div "Cancel Continue" at bounding box center [322, 240] width 264 height 19
click at [289, 249] on button "Continue" at bounding box center [265, 240] width 47 height 19
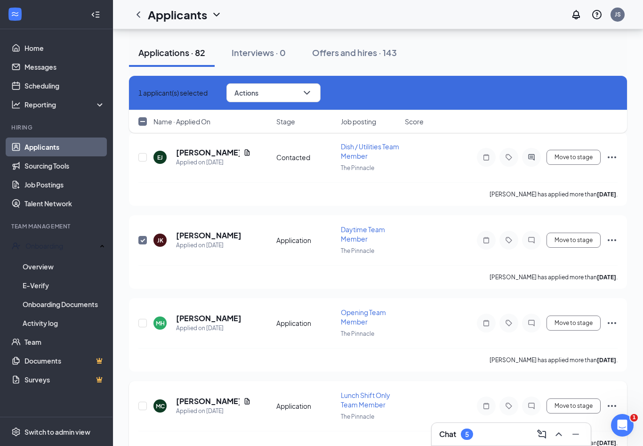
click at [320, 430] on div "Melissa Campbell has applied more than 8 days ago ." at bounding box center [377, 443] width 479 height 24
